Goal: Use online tool/utility: Utilize a website feature to perform a specific function

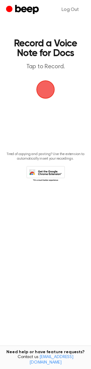
click at [47, 92] on span "button" at bounding box center [45, 89] width 17 height 17
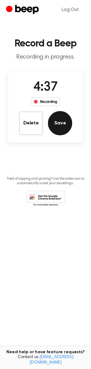
click at [64, 125] on button "Save" at bounding box center [60, 123] width 24 height 24
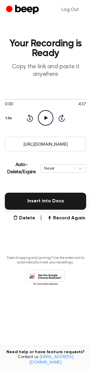
click at [53, 142] on input "[URL][DOMAIN_NAME]" at bounding box center [45, 144] width 81 height 15
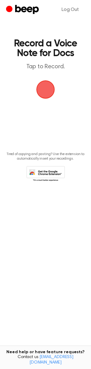
click at [50, 90] on span "button" at bounding box center [46, 90] width 22 height 22
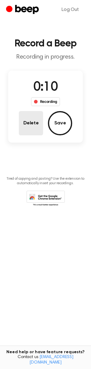
click at [29, 120] on button "Delete" at bounding box center [31, 123] width 24 height 24
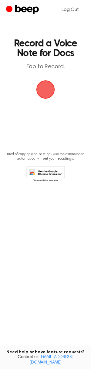
click at [47, 91] on span "button" at bounding box center [45, 90] width 26 height 26
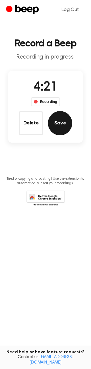
click at [64, 131] on button "Save" at bounding box center [60, 123] width 24 height 24
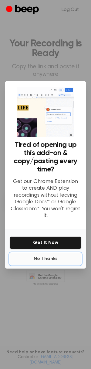
click at [46, 255] on button "No Thanks" at bounding box center [46, 259] width 72 height 12
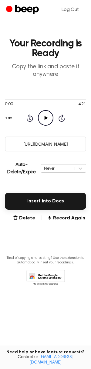
click at [47, 141] on input "[URL][DOMAIN_NAME]" at bounding box center [45, 144] width 81 height 15
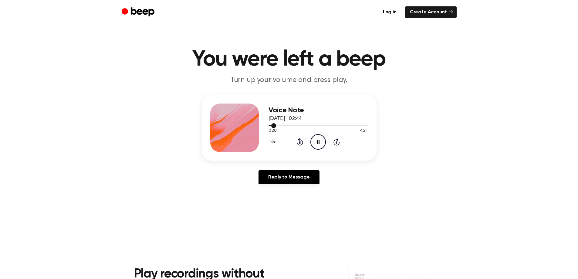
click at [272, 126] on span at bounding box center [273, 125] width 5 height 5
